Goal: Task Accomplishment & Management: Complete application form

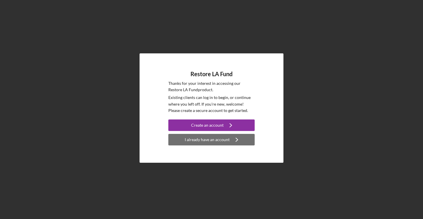
click at [204, 143] on div "I already have an account" at bounding box center [207, 140] width 45 height 12
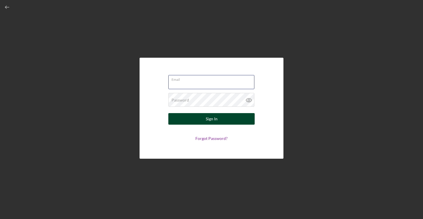
type input "[EMAIL_ADDRESS]"
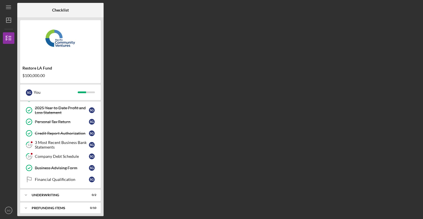
scroll to position [69, 0]
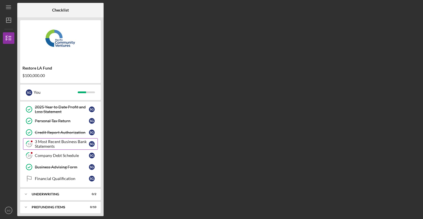
click at [59, 143] on div "3 Most Recent Business Bank Statements" at bounding box center [62, 143] width 54 height 9
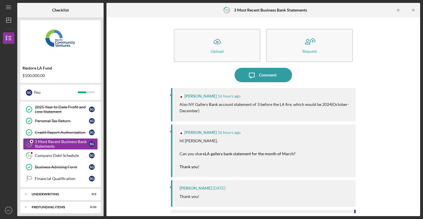
click at [233, 114] on p "Also NY Gallery Bank account statement of 3 before the LA fire, which would be …" at bounding box center [265, 107] width 171 height 13
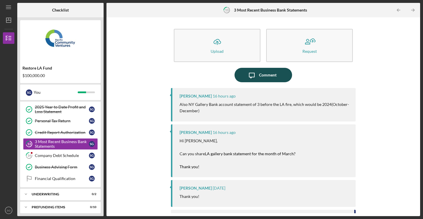
click at [256, 73] on icon "Icon/Message" at bounding box center [252, 75] width 14 height 14
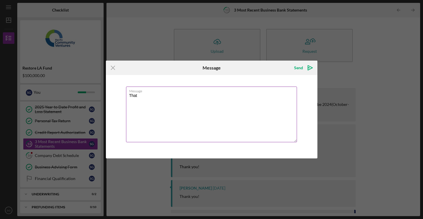
type textarea "That"
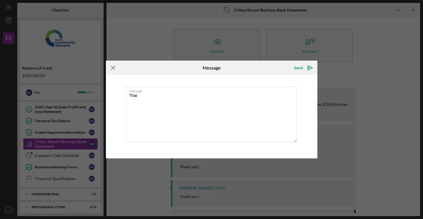
click at [114, 71] on icon "Icon/Menu Close" at bounding box center [113, 67] width 14 height 14
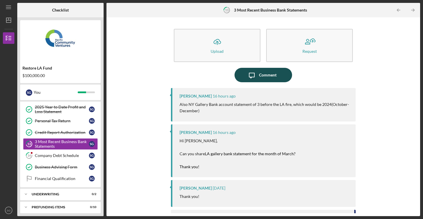
click at [266, 75] on div "Comment" at bounding box center [268, 75] width 18 height 14
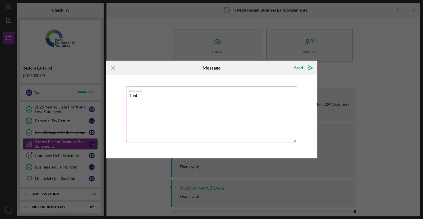
click at [222, 94] on textarea "That" at bounding box center [211, 114] width 171 height 56
click at [230, 99] on textarea "That LLC was created in [DATE]" at bounding box center [211, 114] width 171 height 56
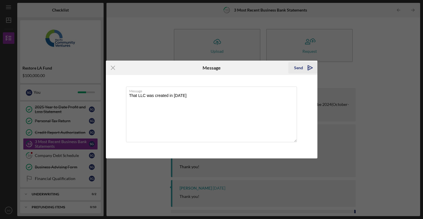
type textarea "That LLC was created in [DATE]"
click at [307, 66] on icon "Icon/icon-invite-send" at bounding box center [310, 67] width 14 height 14
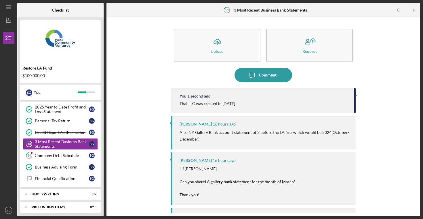
click at [321, 118] on div "[PERSON_NAME] 16 hours ago Also NY Gallery Bank account statement of 3 before t…" at bounding box center [263, 132] width 185 height 33
click at [58, 154] on div "Company Debt Schedule" at bounding box center [62, 155] width 54 height 5
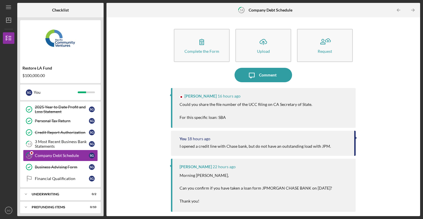
click at [232, 117] on p "Could you share the file number of the UCC filing on CA Secretary of State. For…" at bounding box center [246, 110] width 133 height 19
click at [227, 103] on p "Could you share the file number of the UCC filing on CA Secretary of State. For…" at bounding box center [246, 110] width 133 height 19
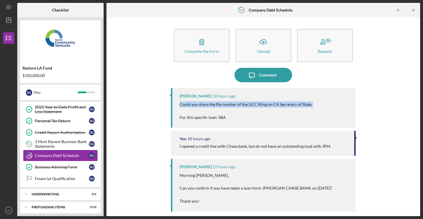
click at [227, 103] on p "Could you share the file number of the UCC filing on CA Secretary of State. For…" at bounding box center [246, 110] width 133 height 19
copy p "Could you share the file number of the UCC filing on CA Secretary of State."
click at [255, 75] on icon "Icon/Message" at bounding box center [252, 75] width 14 height 14
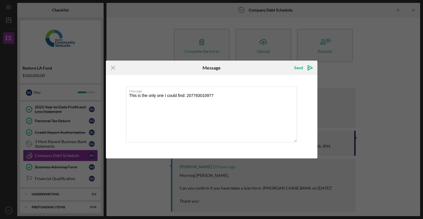
type textarea "This is the only one I could find: 207783010977"
click at [303, 67] on div "Send" at bounding box center [298, 68] width 9 height 12
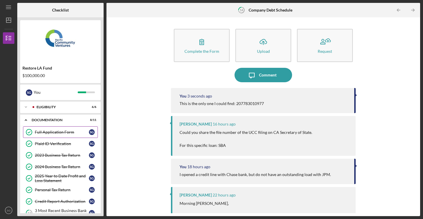
scroll to position [72, 0]
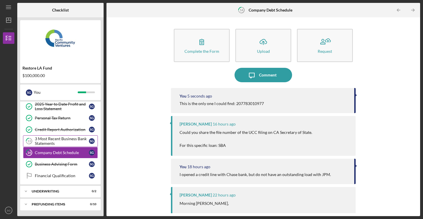
click at [53, 140] on div "3 Most Recent Business Bank Statements" at bounding box center [62, 140] width 54 height 9
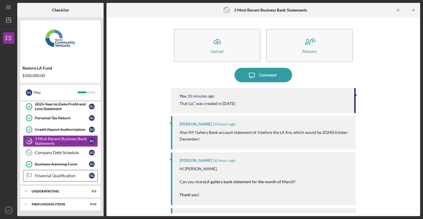
click at [54, 175] on div "Financial Qualification" at bounding box center [62, 175] width 54 height 5
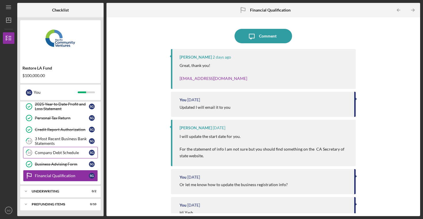
click at [48, 157] on link "14 Company Debt Schedule S G" at bounding box center [60, 153] width 75 height 12
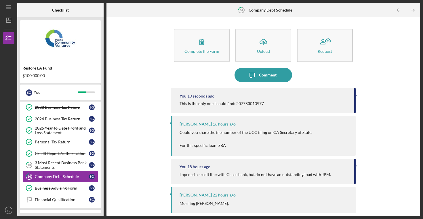
scroll to position [47, 0]
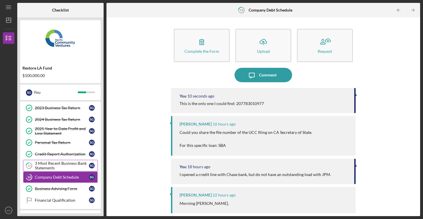
click at [48, 168] on div "3 Most Recent Business Bank Statements" at bounding box center [62, 165] width 54 height 9
